Goal: Information Seeking & Learning: Learn about a topic

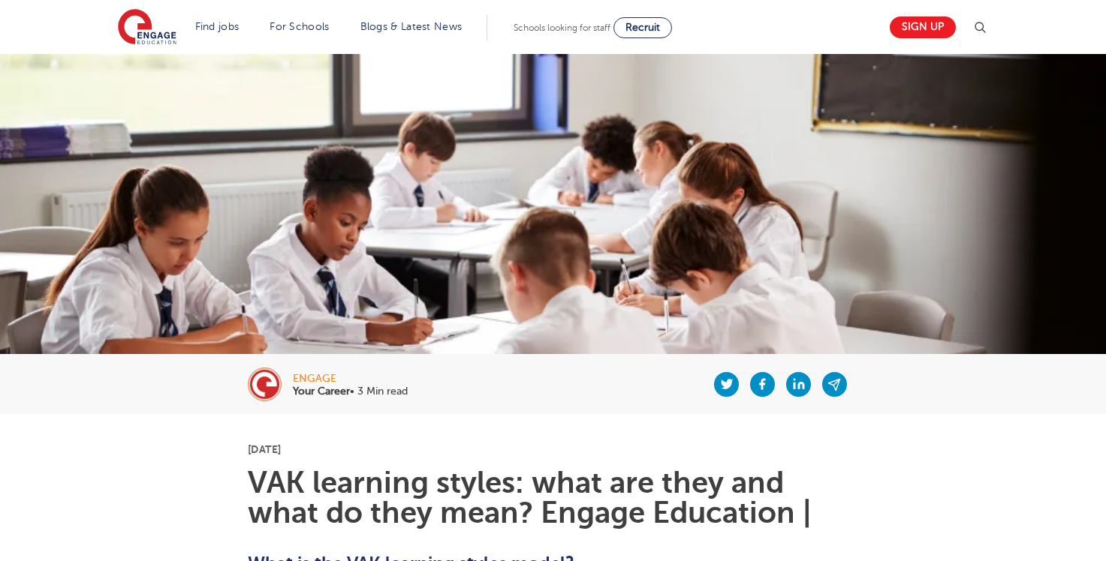
scroll to position [300, 0]
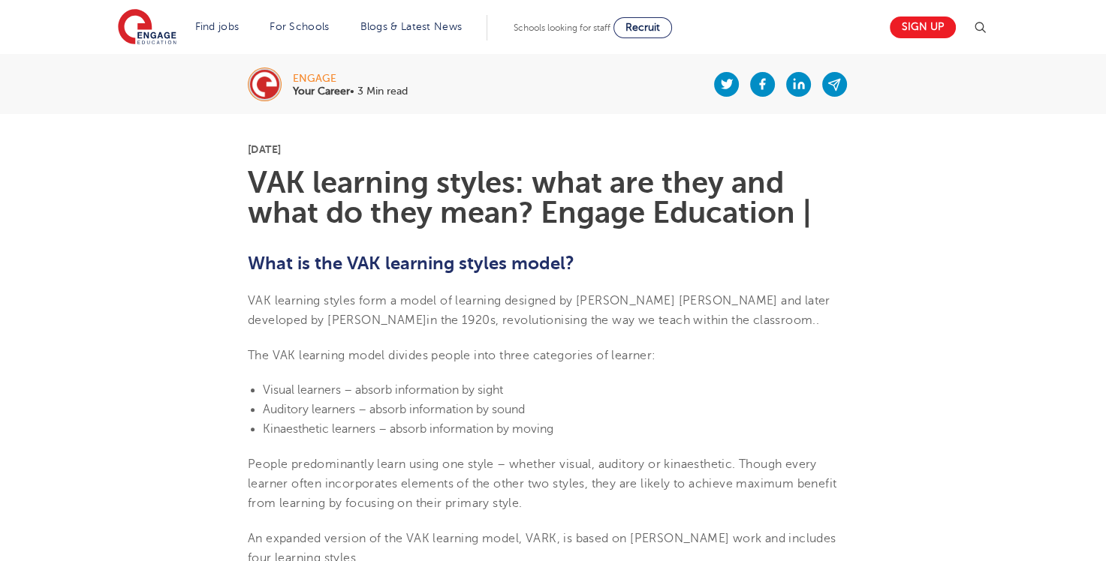
click at [739, 327] on p "VAK learning styles form a model of learning designed by [PERSON_NAME] [PERSON_…" at bounding box center [553, 311] width 610 height 40
click at [709, 420] on li "Kinaesthetic learners – absorb information by moving" at bounding box center [560, 430] width 595 height 20
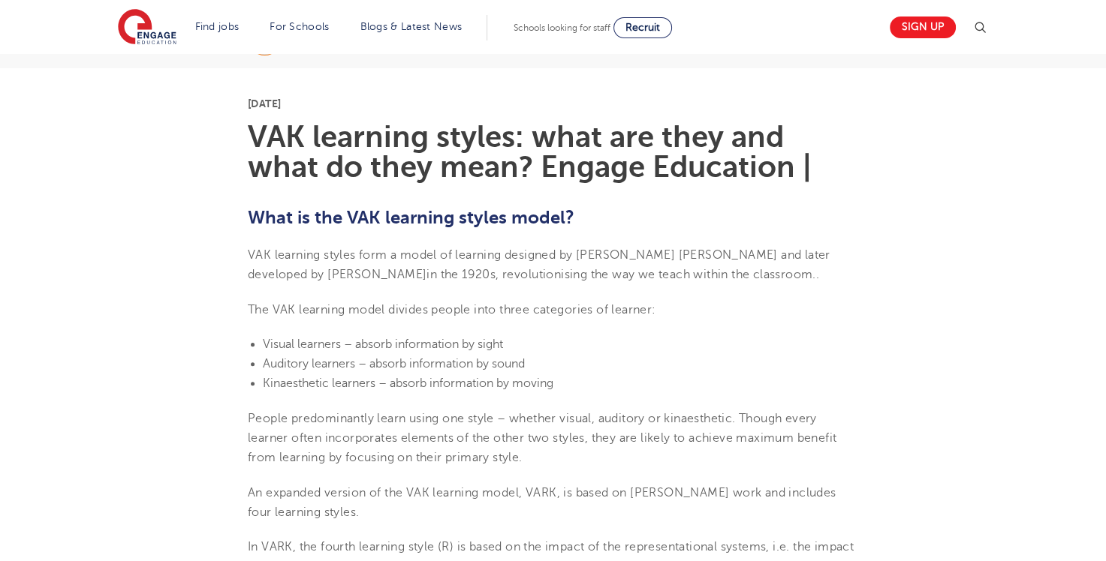
scroll to position [450, 0]
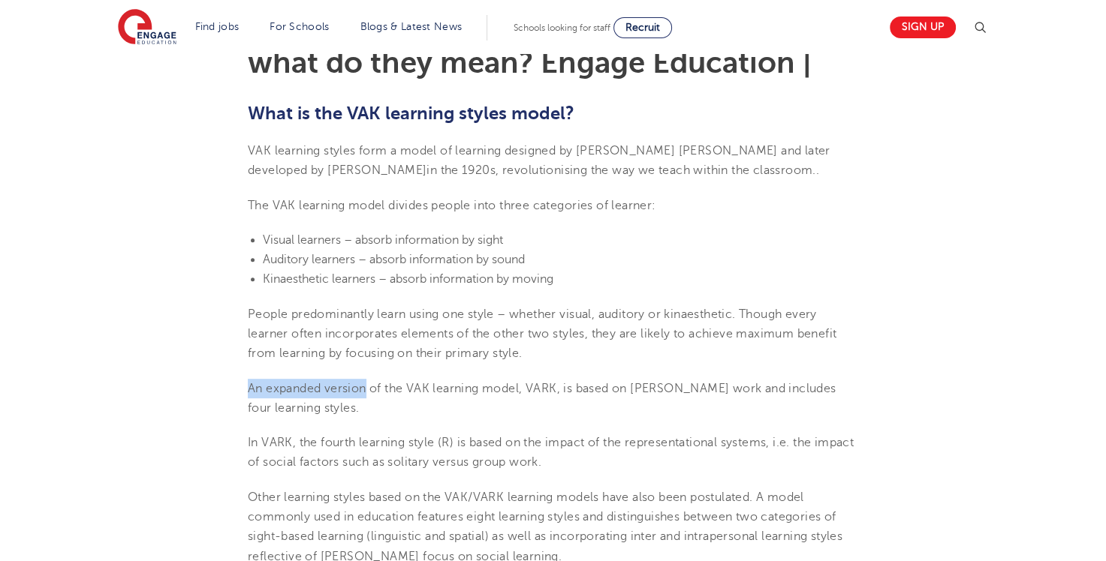
drag, startPoint x: 367, startPoint y: 386, endPoint x: 245, endPoint y: 380, distance: 122.5
copy span "An expanded version"
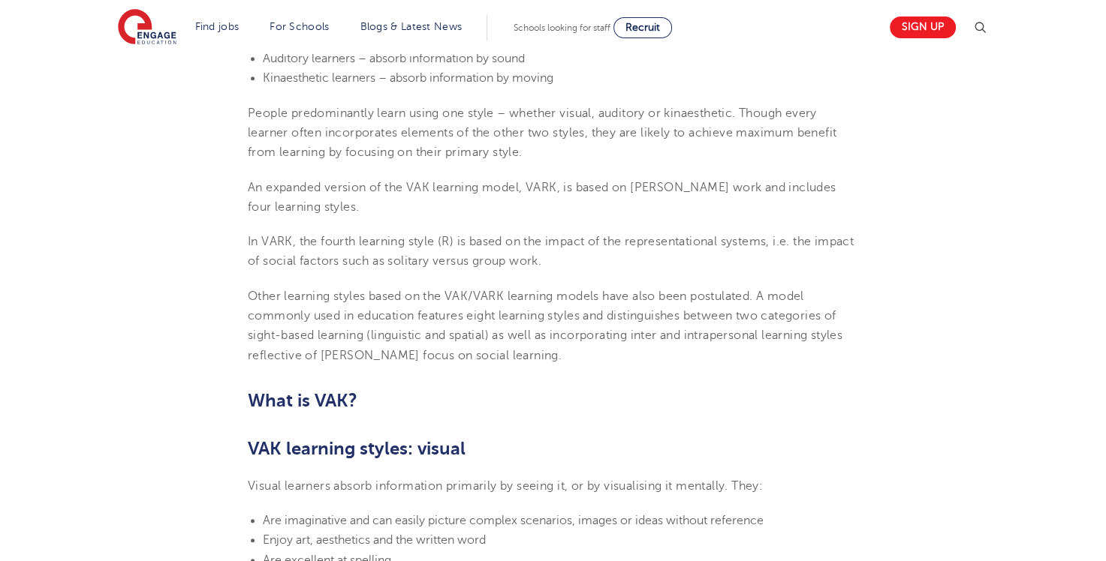
scroll to position [676, 0]
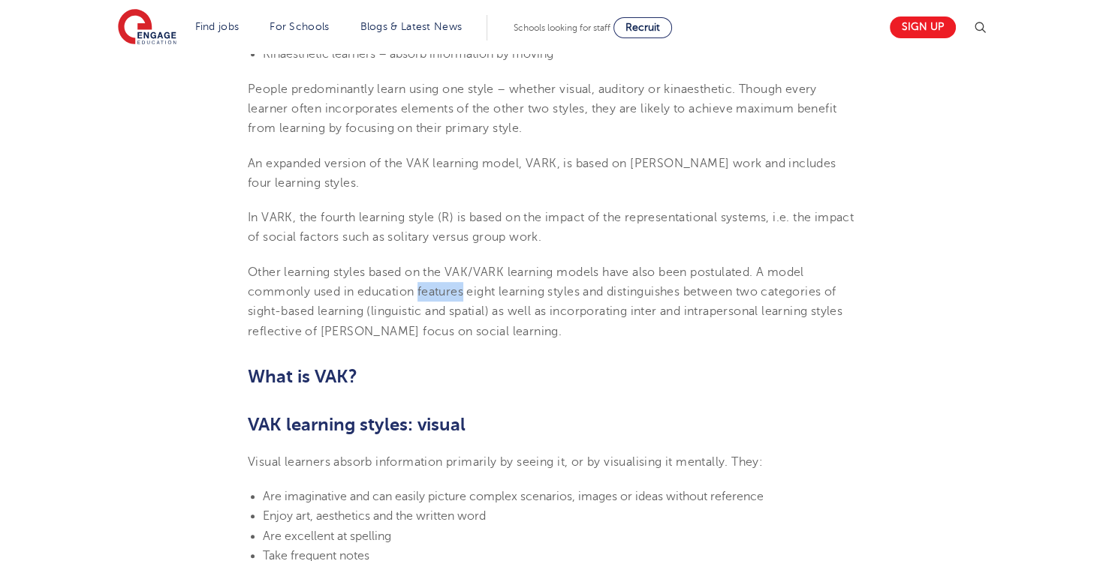
drag, startPoint x: 419, startPoint y: 291, endPoint x: 463, endPoint y: 293, distance: 44.3
click at [463, 293] on span "Other learning styles based on the VAK/VARK learning models have also been post…" at bounding box center [545, 302] width 594 height 73
copy span "features"
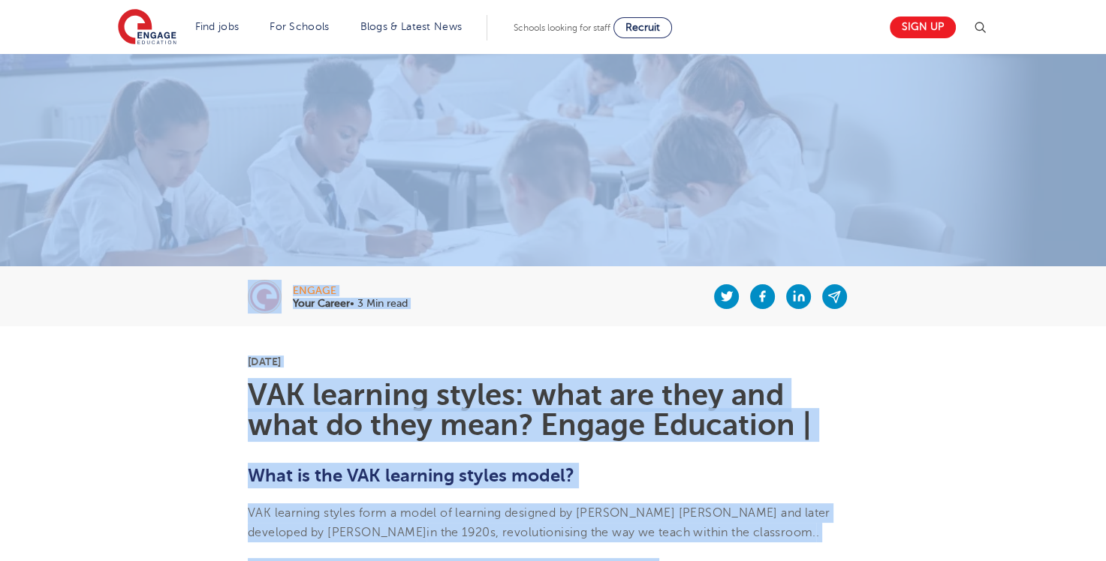
scroll to position [0, 0]
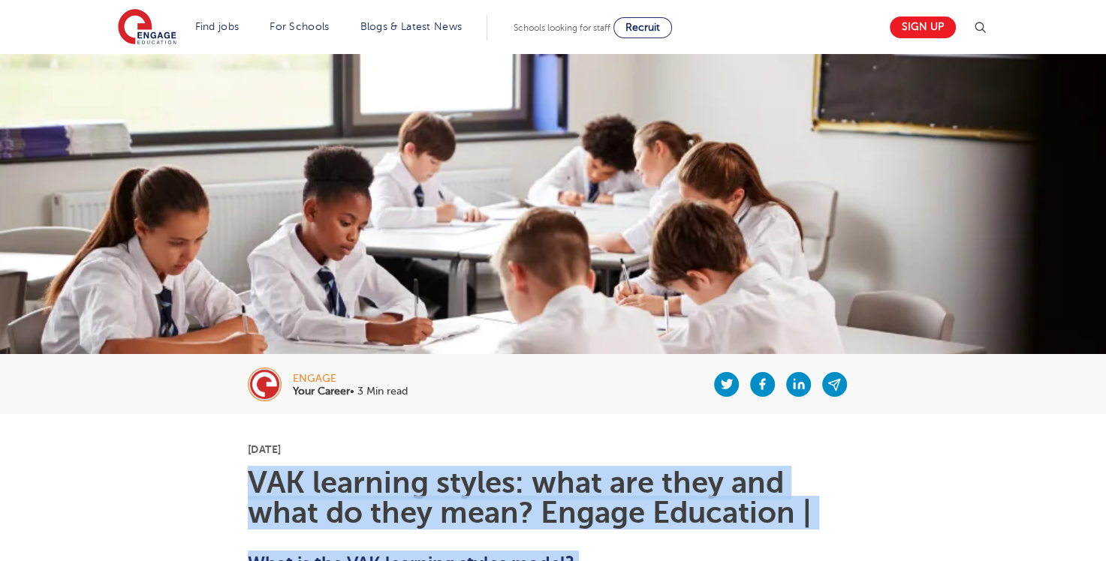
drag, startPoint x: 636, startPoint y: 425, endPoint x: 248, endPoint y: 478, distance: 391.7
copy section "LOR ipsumdol sitame: cons adi elit sed doei te inci utla? Etdolo Magnaaliq | En…"
